Goal: Information Seeking & Learning: Find specific fact

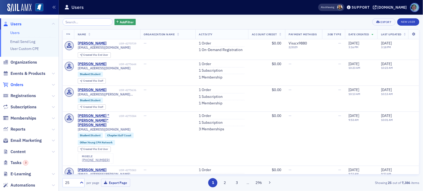
click at [22, 85] on span "Orders" at bounding box center [16, 85] width 13 height 6
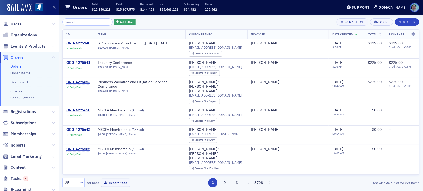
click at [84, 23] on input "search" at bounding box center [87, 21] width 50 height 7
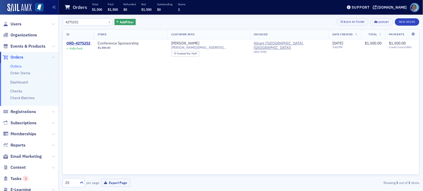
type input "4275252"
click at [83, 41] on div "ORD-4275252" at bounding box center [78, 43] width 24 height 5
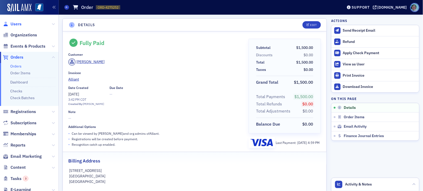
click at [20, 22] on span "Users" at bounding box center [15, 24] width 11 height 6
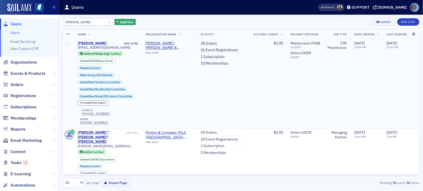
type input "[PERSON_NAME]"
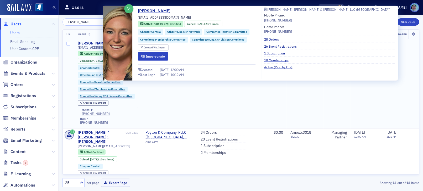
click at [92, 42] on div "[PERSON_NAME]" at bounding box center [92, 43] width 29 height 5
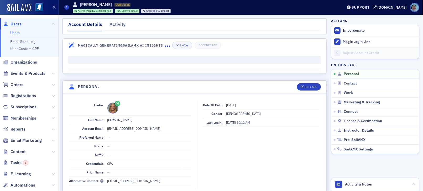
click at [132, 130] on dd "[EMAIL_ADDRESS][DOMAIN_NAME]" at bounding box center [149, 129] width 84 height 8
copy dd "[EMAIL_ADDRESS][DOMAIN_NAME]"
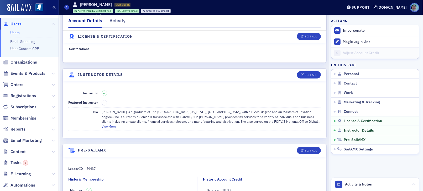
scroll to position [944, 0]
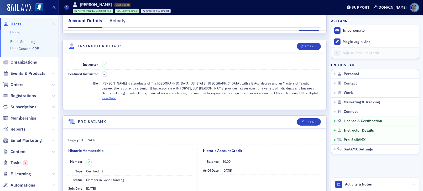
click at [115, 96] on button "View More" at bounding box center [108, 98] width 14 height 5
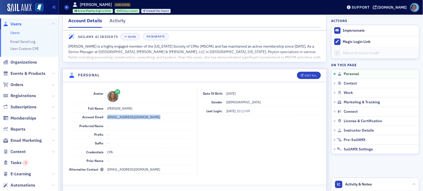
scroll to position [0, 0]
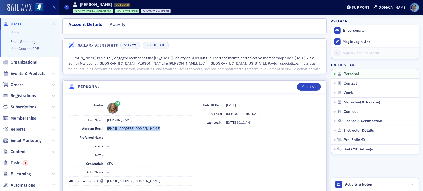
click at [12, 8] on img at bounding box center [19, 8] width 24 height 8
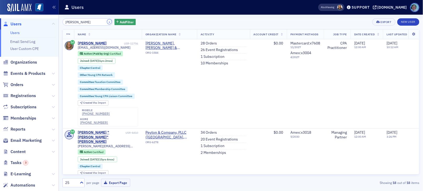
click at [107, 21] on button "×" at bounding box center [109, 21] width 5 height 5
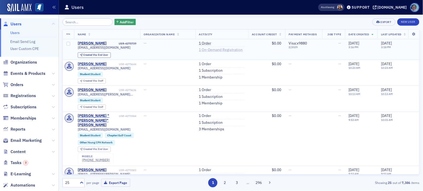
click at [214, 51] on link "1 On-Demand Registration" at bounding box center [221, 50] width 44 height 5
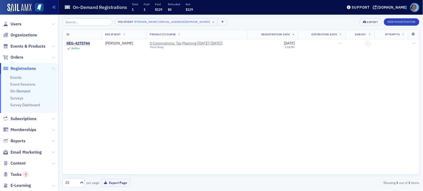
click at [28, 1] on div at bounding box center [29, 8] width 59 height 15
click at [28, 4] on img at bounding box center [19, 8] width 24 height 8
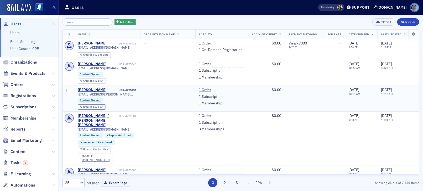
drag, startPoint x: 180, startPoint y: 115, endPoint x: 177, endPoint y: 111, distance: 5.0
drag, startPoint x: 177, startPoint y: 111, endPoint x: 160, endPoint y: 22, distance: 90.9
click at [160, 22] on div "Add Filter Export New User" at bounding box center [240, 21] width 356 height 7
